Goal: Task Accomplishment & Management: Manage account settings

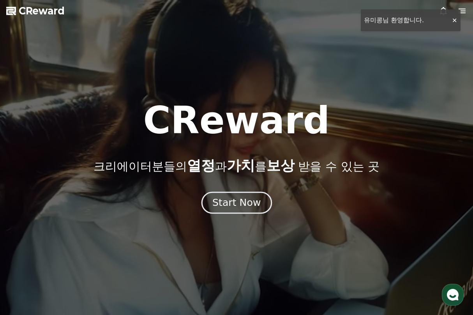
click at [230, 207] on div "Start Now" at bounding box center [236, 202] width 48 height 13
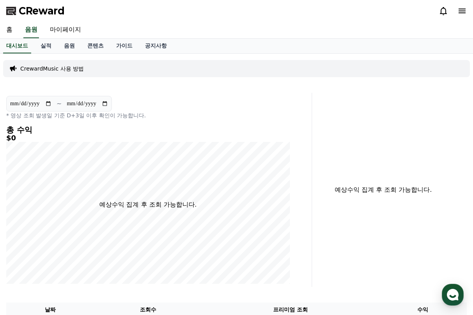
click at [462, 8] on icon at bounding box center [461, 10] width 9 height 9
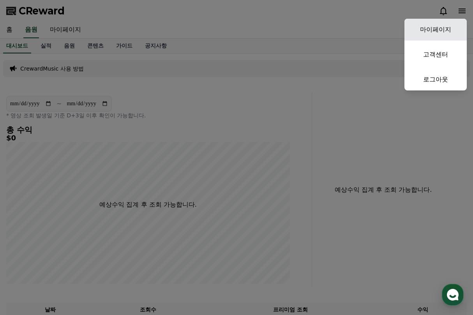
click at [435, 36] on link "마이페이지" at bounding box center [435, 30] width 62 height 22
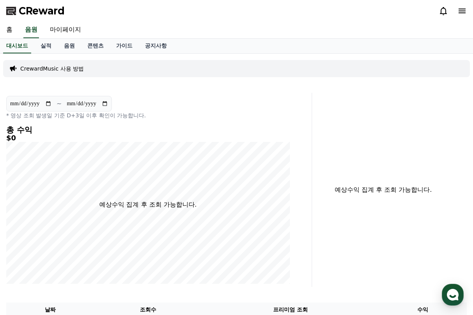
select select "**********"
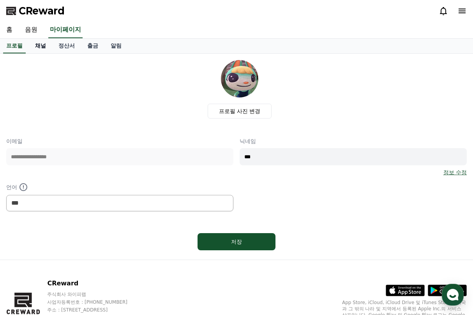
click at [42, 46] on link "채널" at bounding box center [40, 46] width 23 height 15
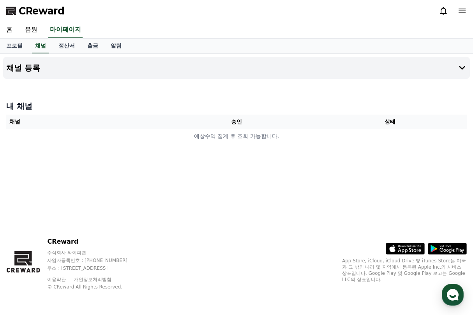
click at [334, 161] on div "채널 등록 내 채널 채널 승인 상태 예상수익 집계 후 조회 가능합니다." at bounding box center [236, 136] width 473 height 164
click at [72, 62] on button "채널 등록" at bounding box center [236, 68] width 466 height 22
